Goal: Navigation & Orientation: Understand site structure

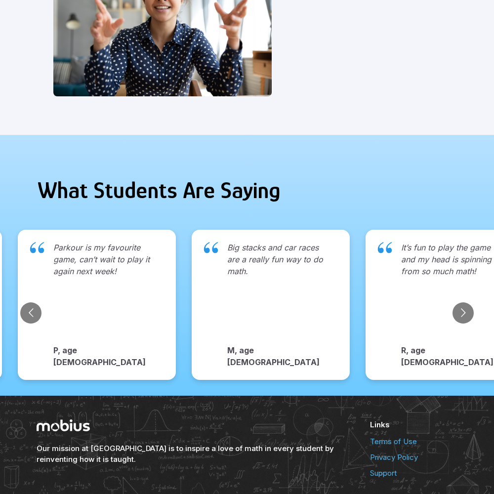
scroll to position [1015, 0]
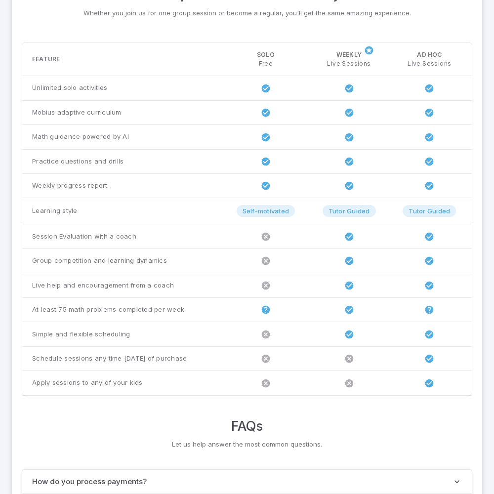
scroll to position [758, 0]
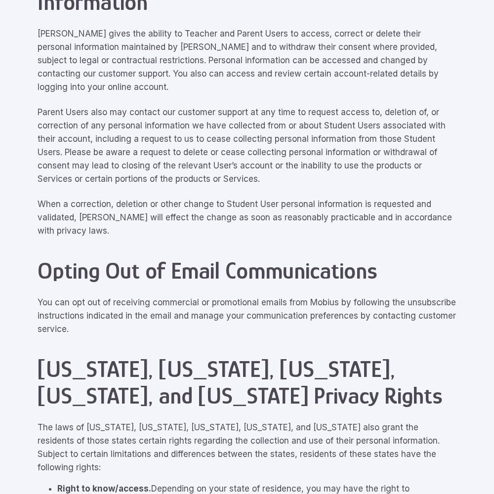
scroll to position [4447, 0]
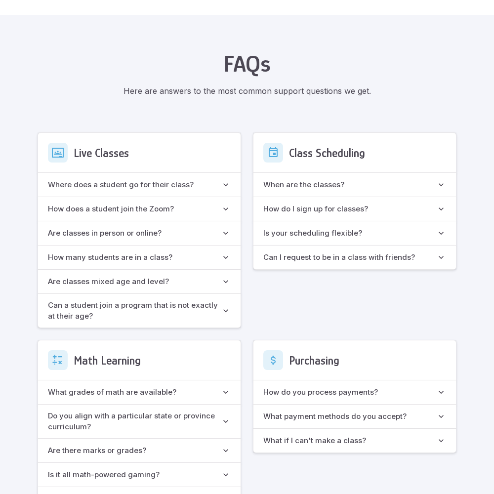
scroll to position [743, 0]
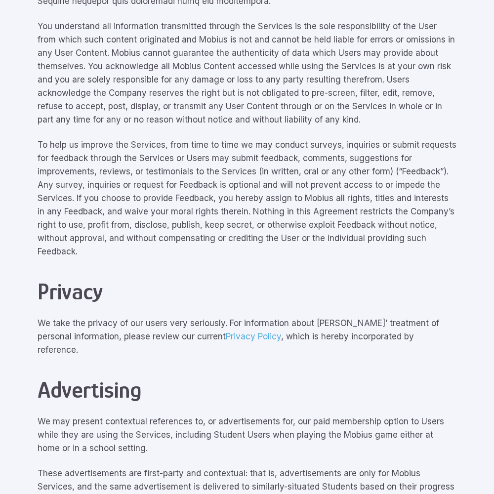
scroll to position [4447, 0]
